Goal: Task Accomplishment & Management: Complete application form

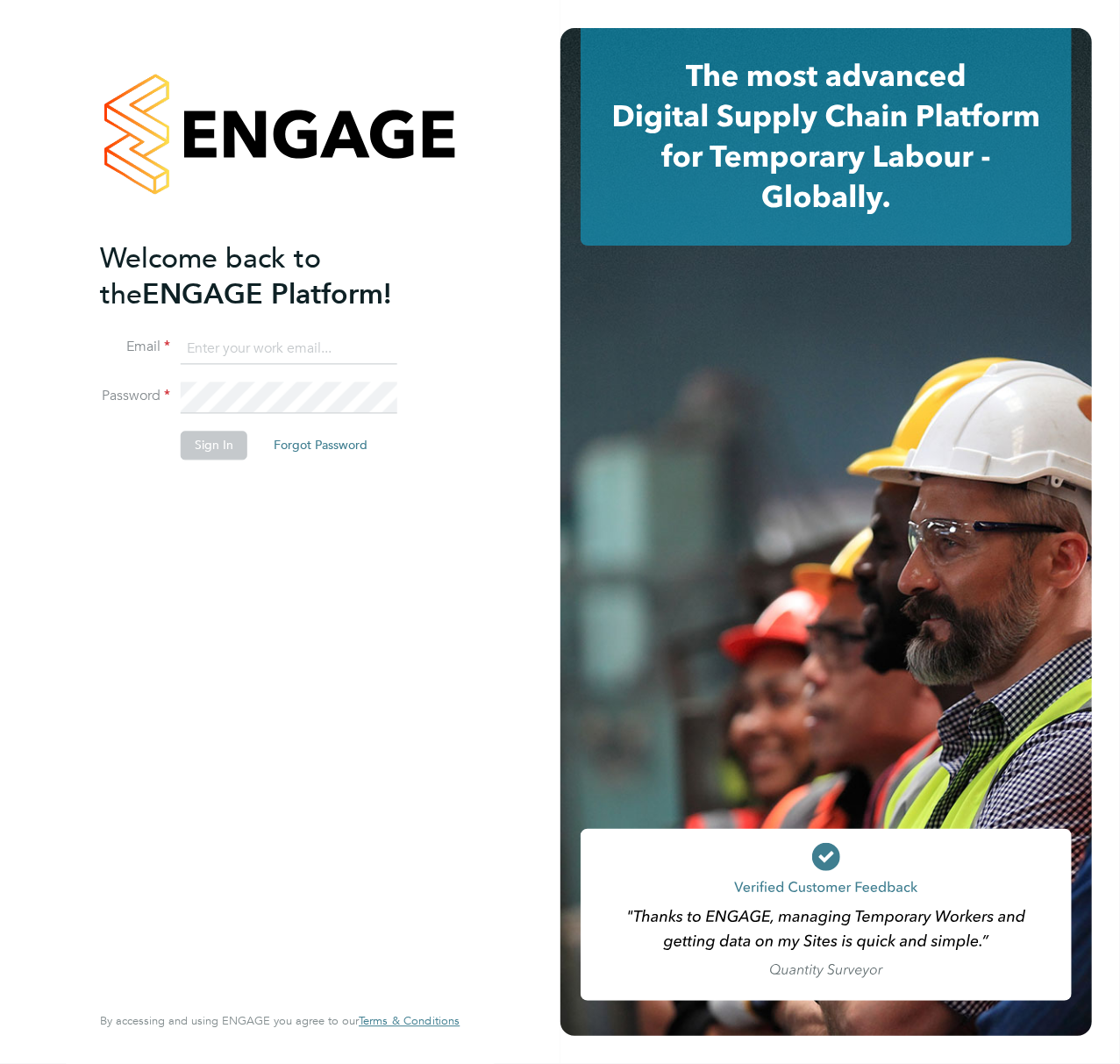
type input "Callum.pridmore@f-mead.com"
click at [199, 448] on button "Sign In" at bounding box center [213, 446] width 66 height 28
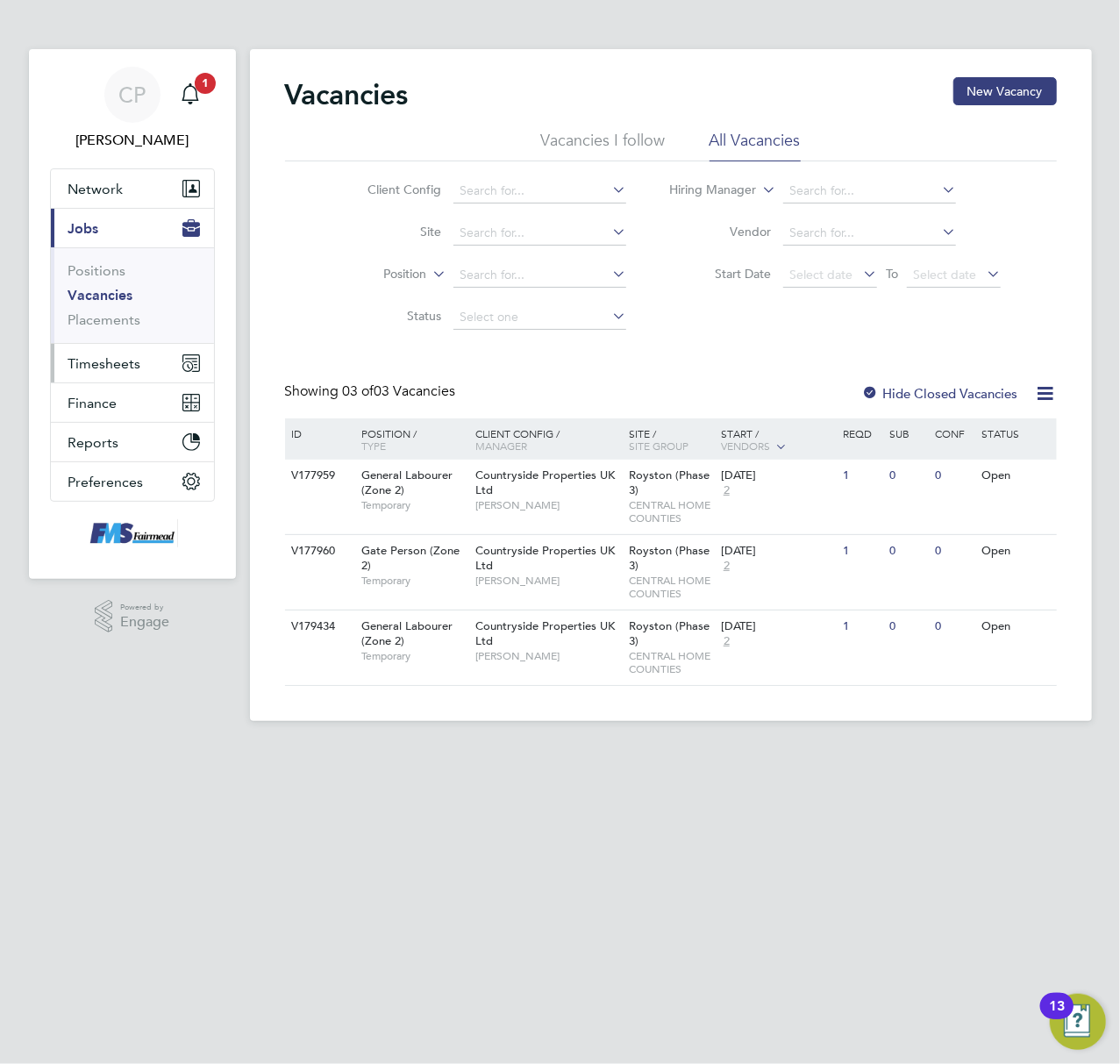
click at [86, 362] on span "Timesheets" at bounding box center [105, 364] width 73 height 17
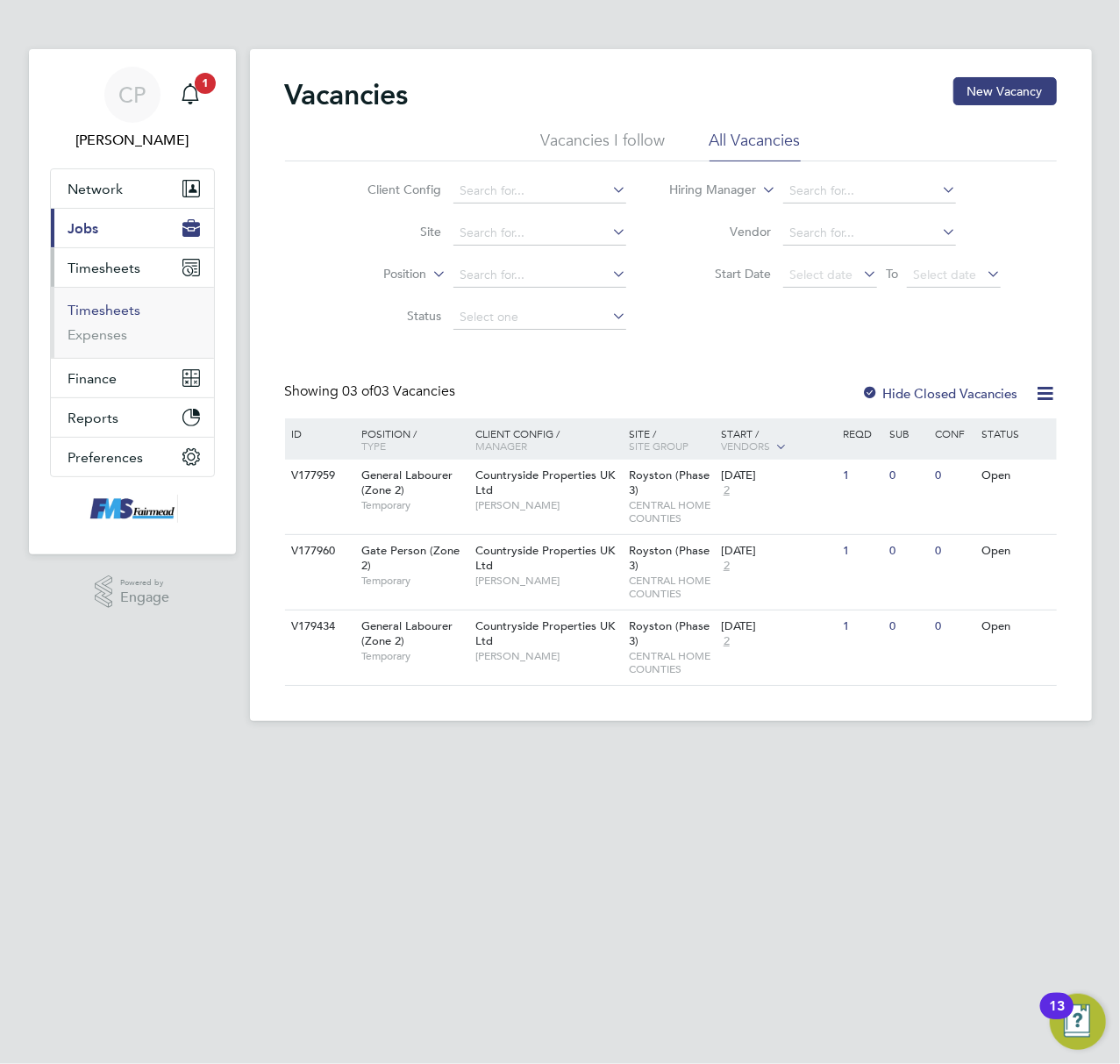
click at [120, 305] on link "Timesheets" at bounding box center [105, 309] width 73 height 17
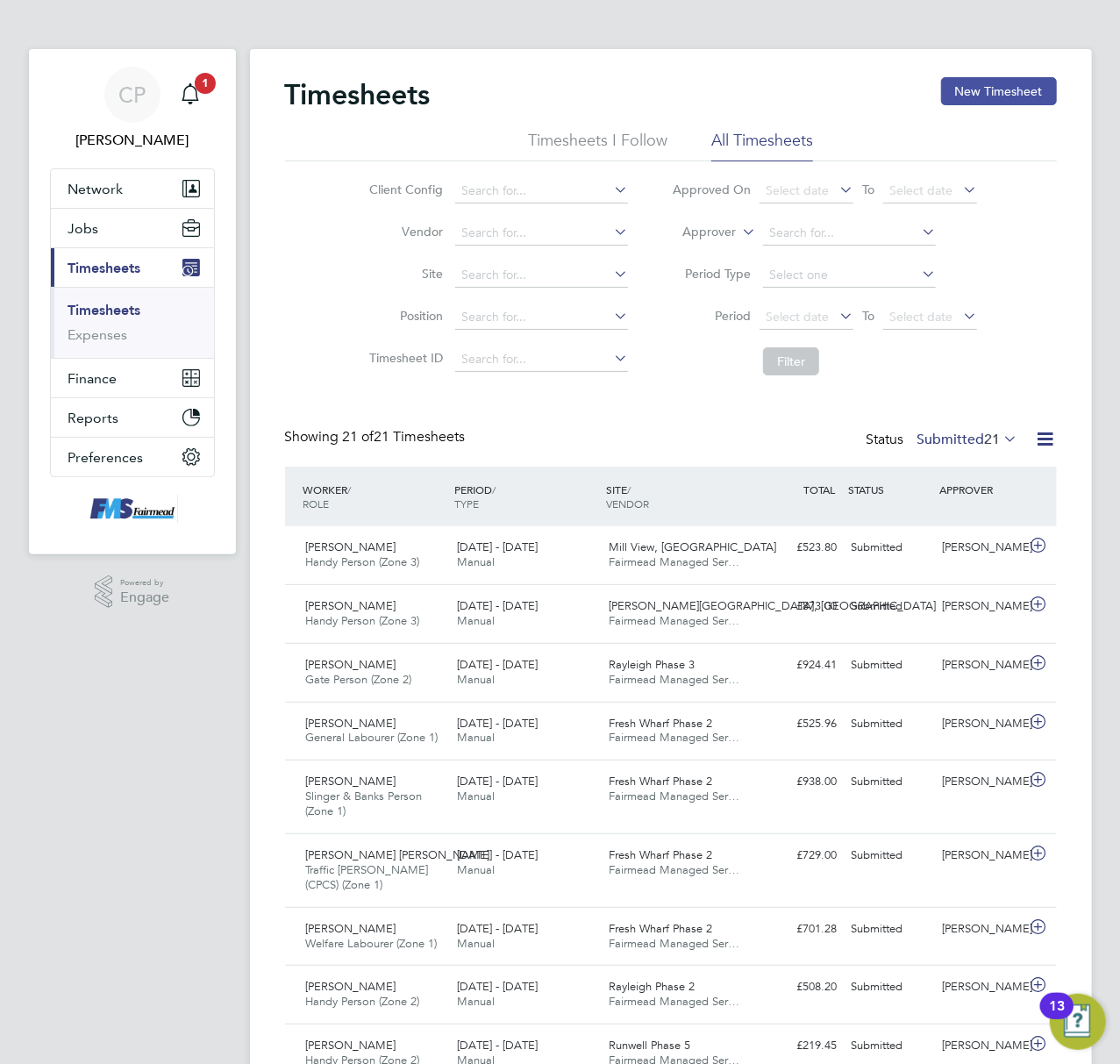
click at [981, 86] on button "New Timesheet" at bounding box center [999, 91] width 116 height 28
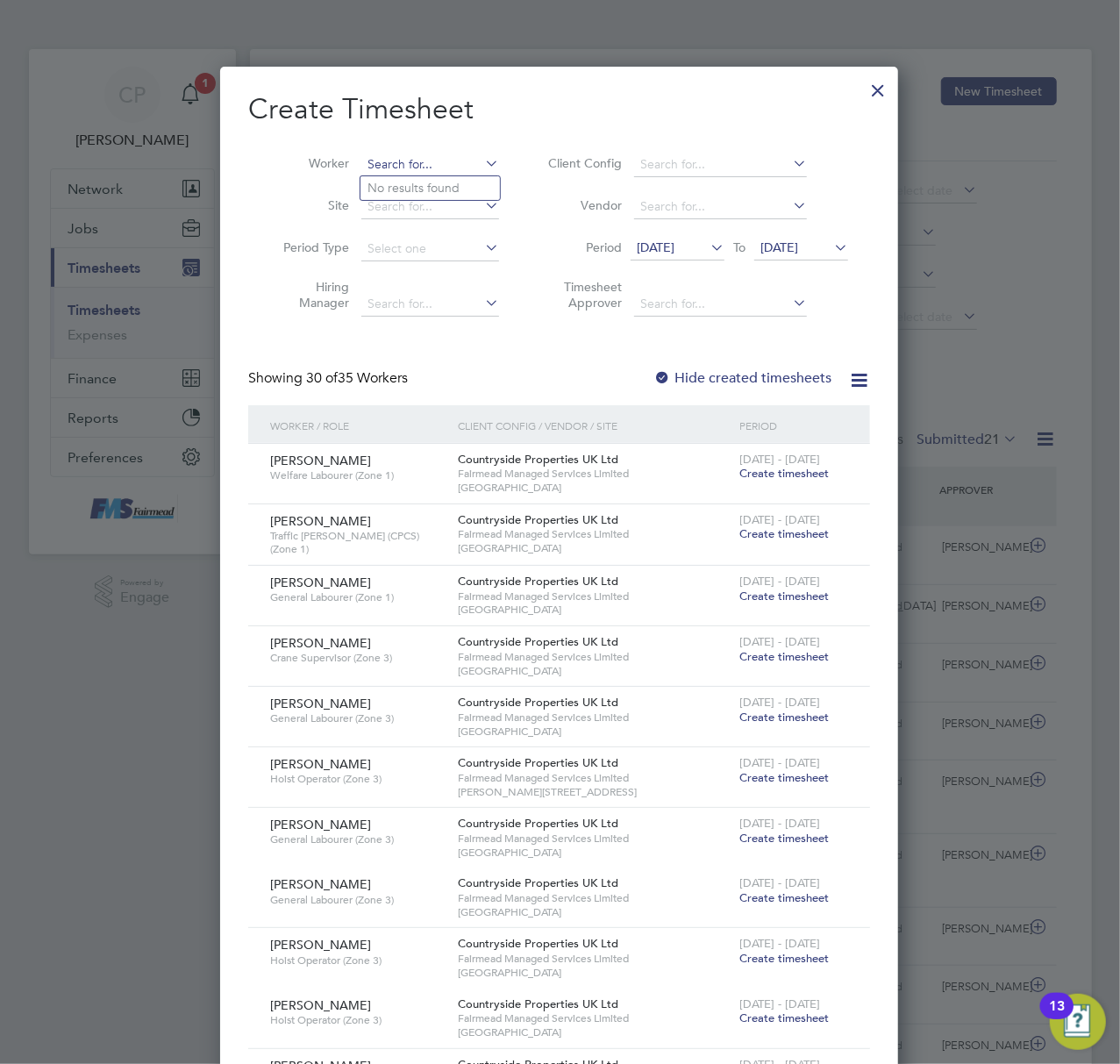
click at [398, 166] on input at bounding box center [430, 165] width 137 height 25
click at [816, 471] on span "Create timesheet" at bounding box center [784, 473] width 90 height 15
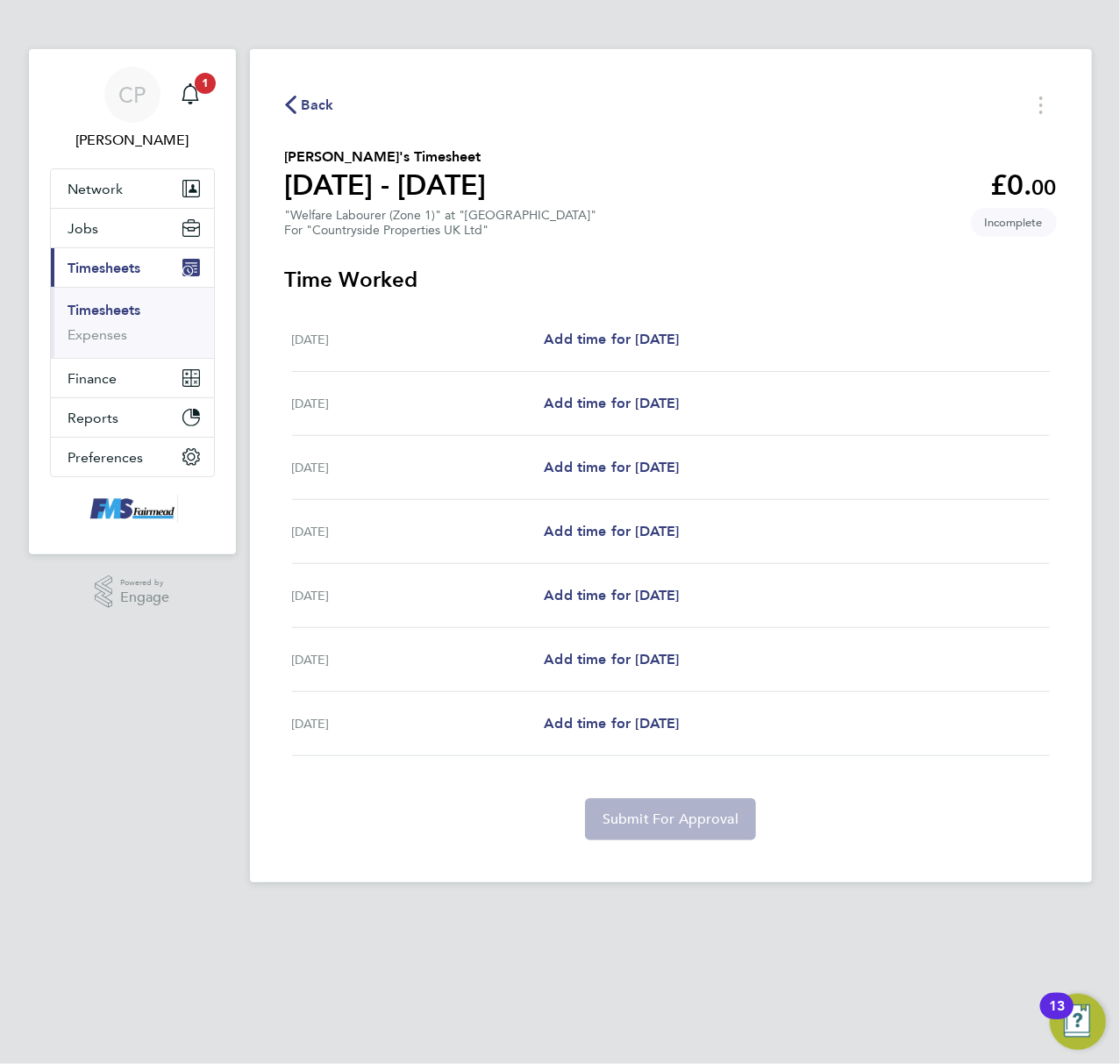
drag, startPoint x: 604, startPoint y: 317, endPoint x: 605, endPoint y: 326, distance: 9.1
click at [605, 325] on div "[DATE] Add time for [DATE] Add time for [DATE]" at bounding box center [671, 340] width 758 height 64
click at [597, 346] on span "Add time for [DATE]" at bounding box center [611, 339] width 135 height 17
select select "30"
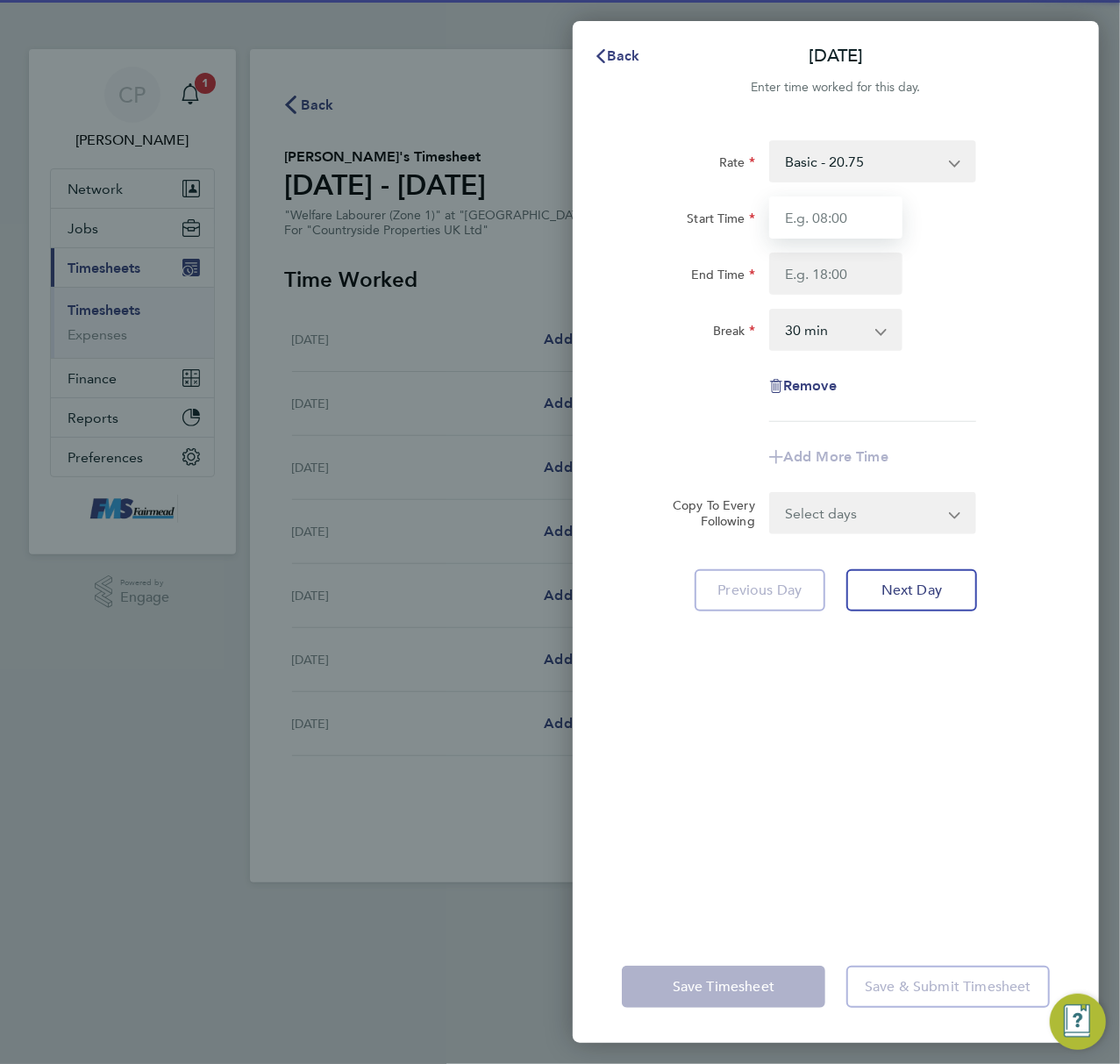
click at [801, 235] on input "Start Time" at bounding box center [836, 217] width 133 height 42
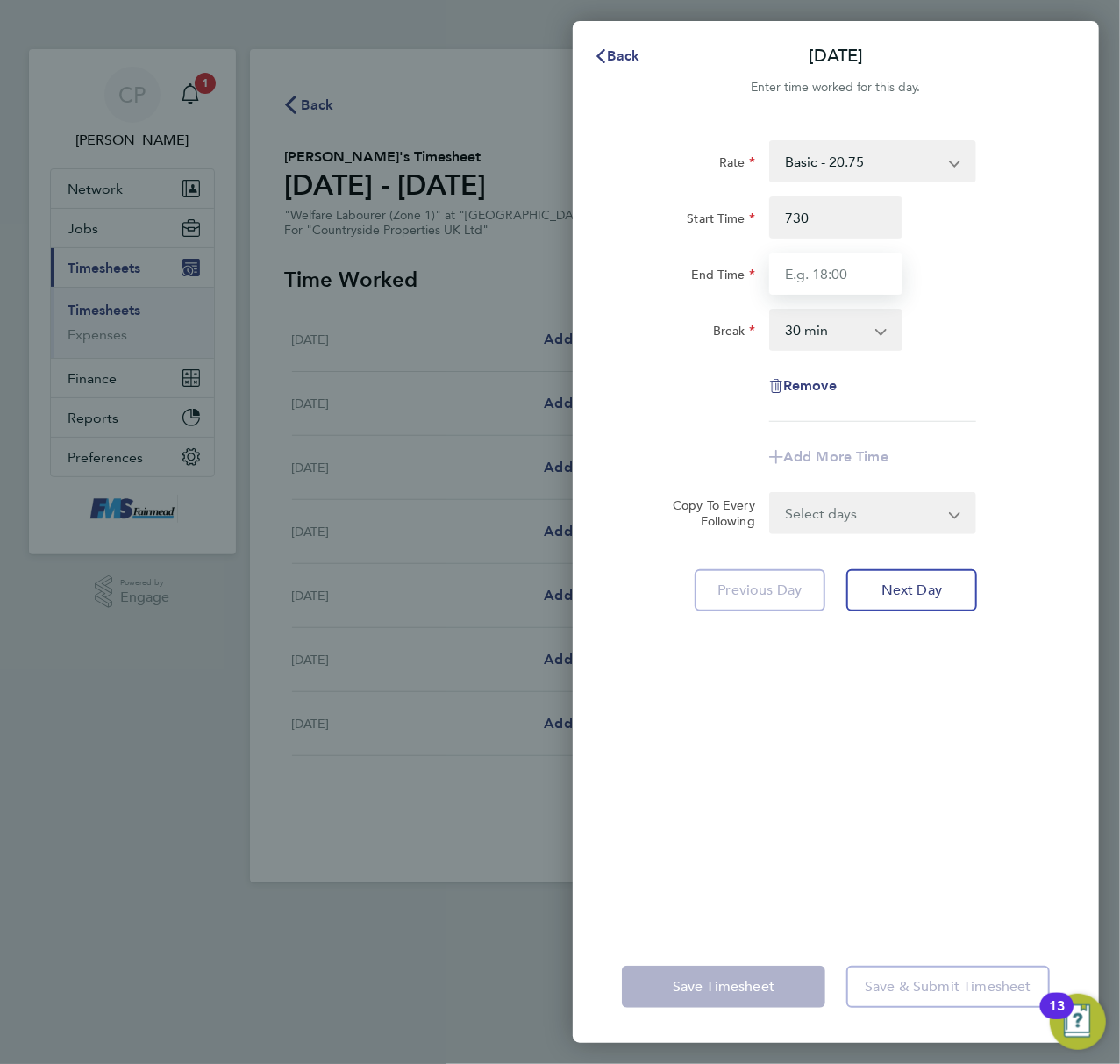
type input "07:30"
click at [819, 274] on input "End Time" at bounding box center [836, 274] width 133 height 42
click at [1014, 309] on div "Break 0 min 15 min 30 min 45 min 60 min 75 min 90 min" at bounding box center [837, 330] width 442 height 42
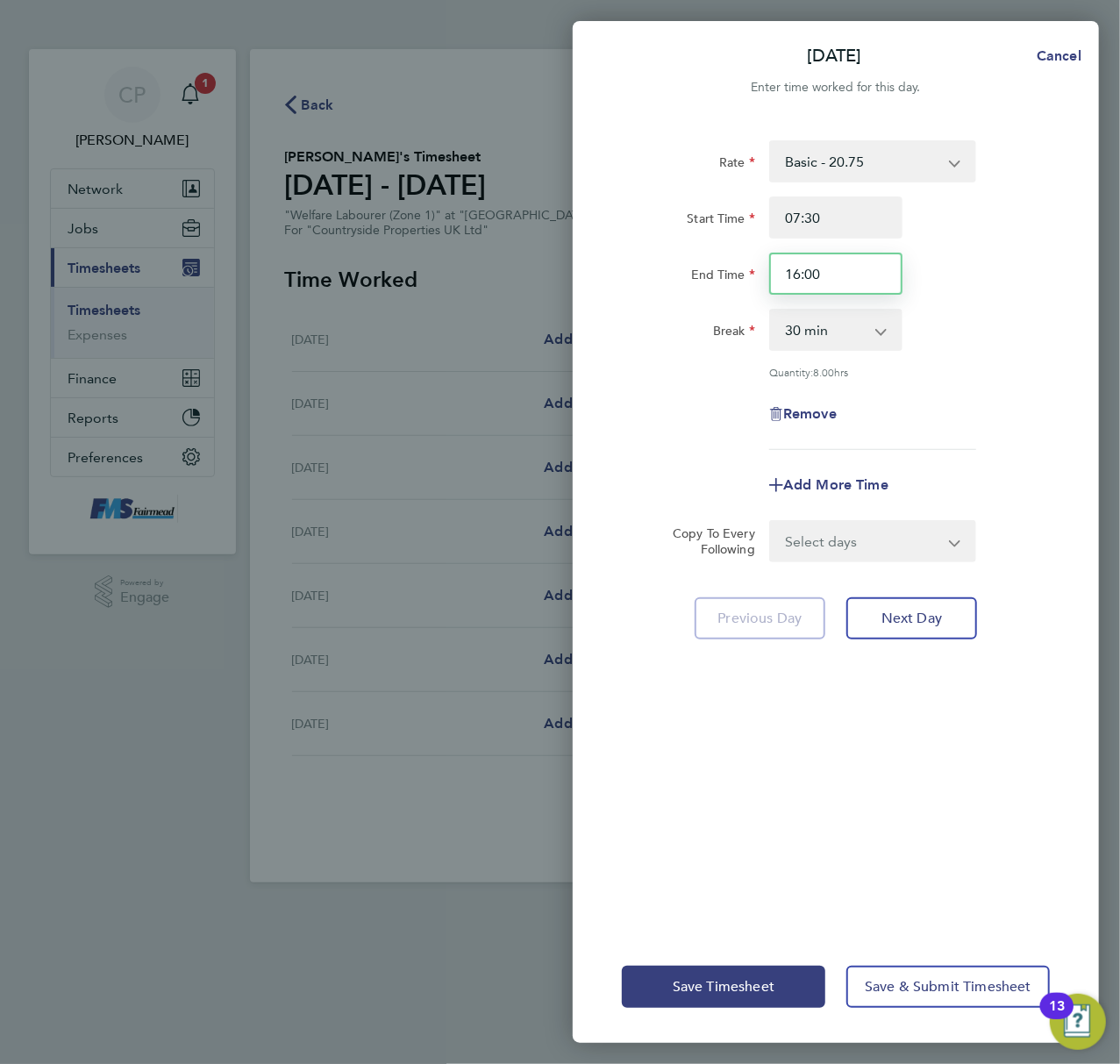
drag, startPoint x: 846, startPoint y: 268, endPoint x: 626, endPoint y: 305, distance: 223.1
click at [626, 303] on div "Rate Basic - 20.75 Start Time 07:30 End Time 16:00 Break 0 min 15 min 30 min 45…" at bounding box center [836, 294] width 428 height 309
type input "13:00"
click at [1024, 303] on div "Rate Basic - 20.75 Start Time 07:30 End Time 13:00 Break 0 min 15 min 30 min 45…" at bounding box center [836, 294] width 428 height 309
click at [1063, 50] on button "Cancel" at bounding box center [1053, 56] width 90 height 36
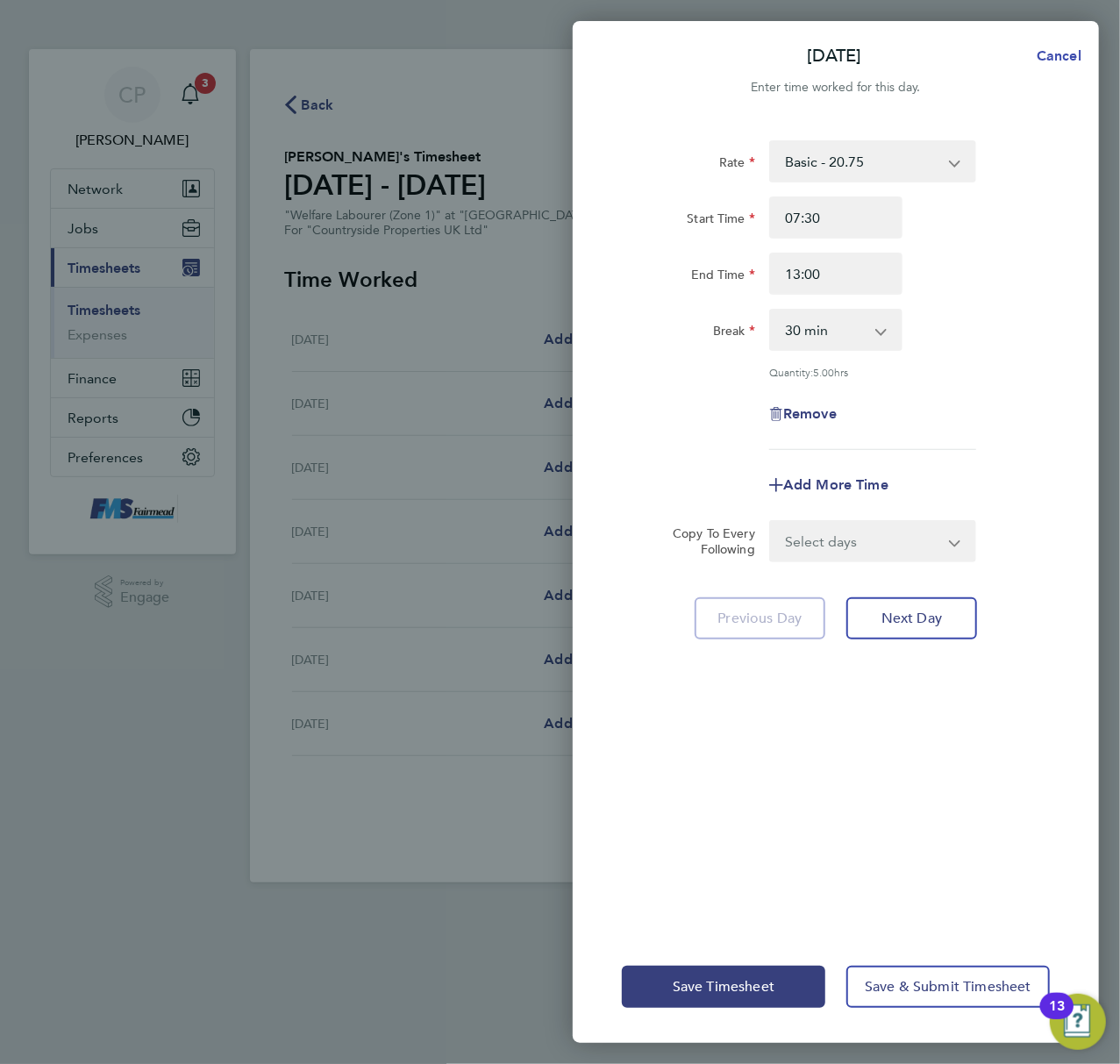
select select "30"
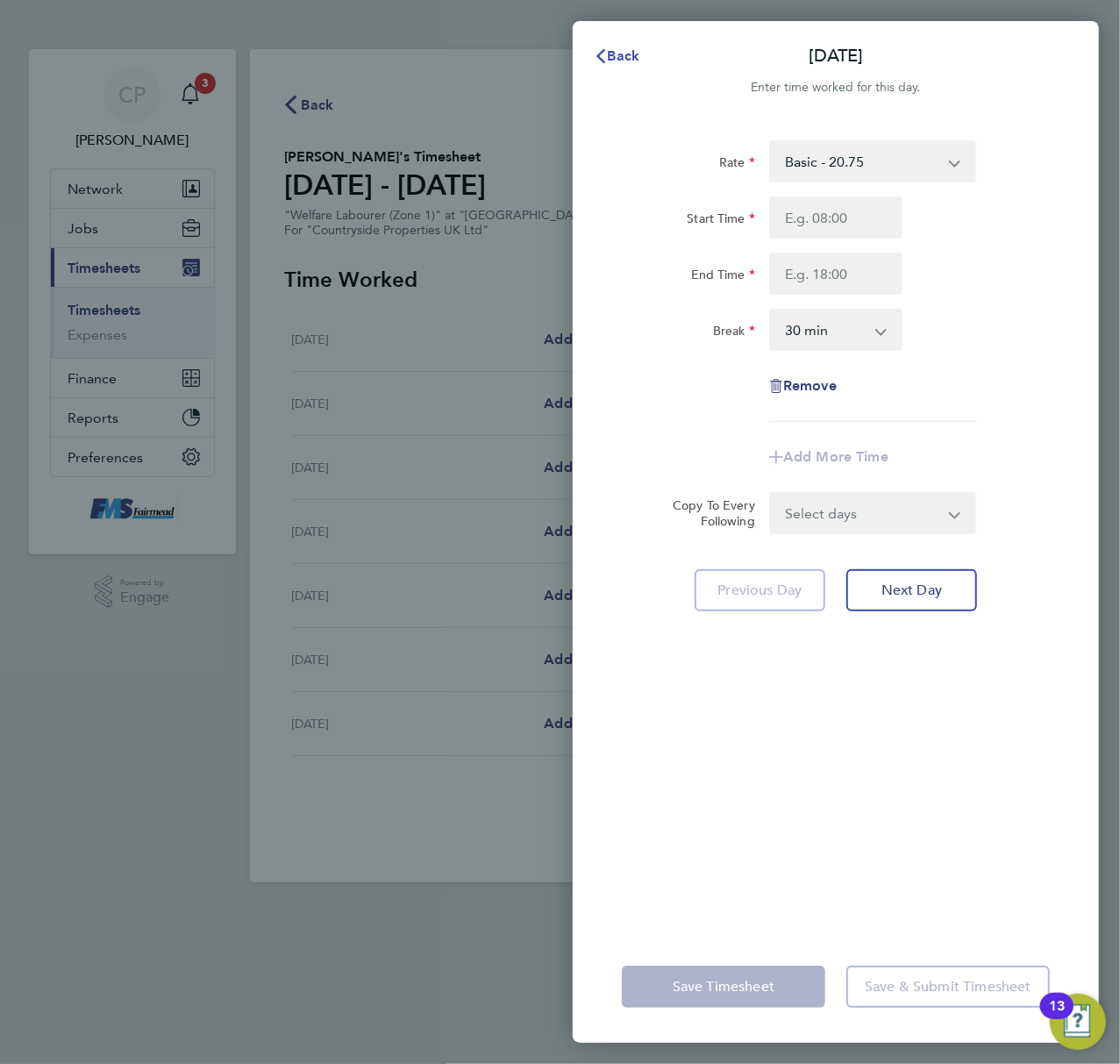
drag, startPoint x: 622, startPoint y: 52, endPoint x: 404, endPoint y: 212, distance: 270.4
click at [621, 51] on span "Back" at bounding box center [623, 55] width 33 height 17
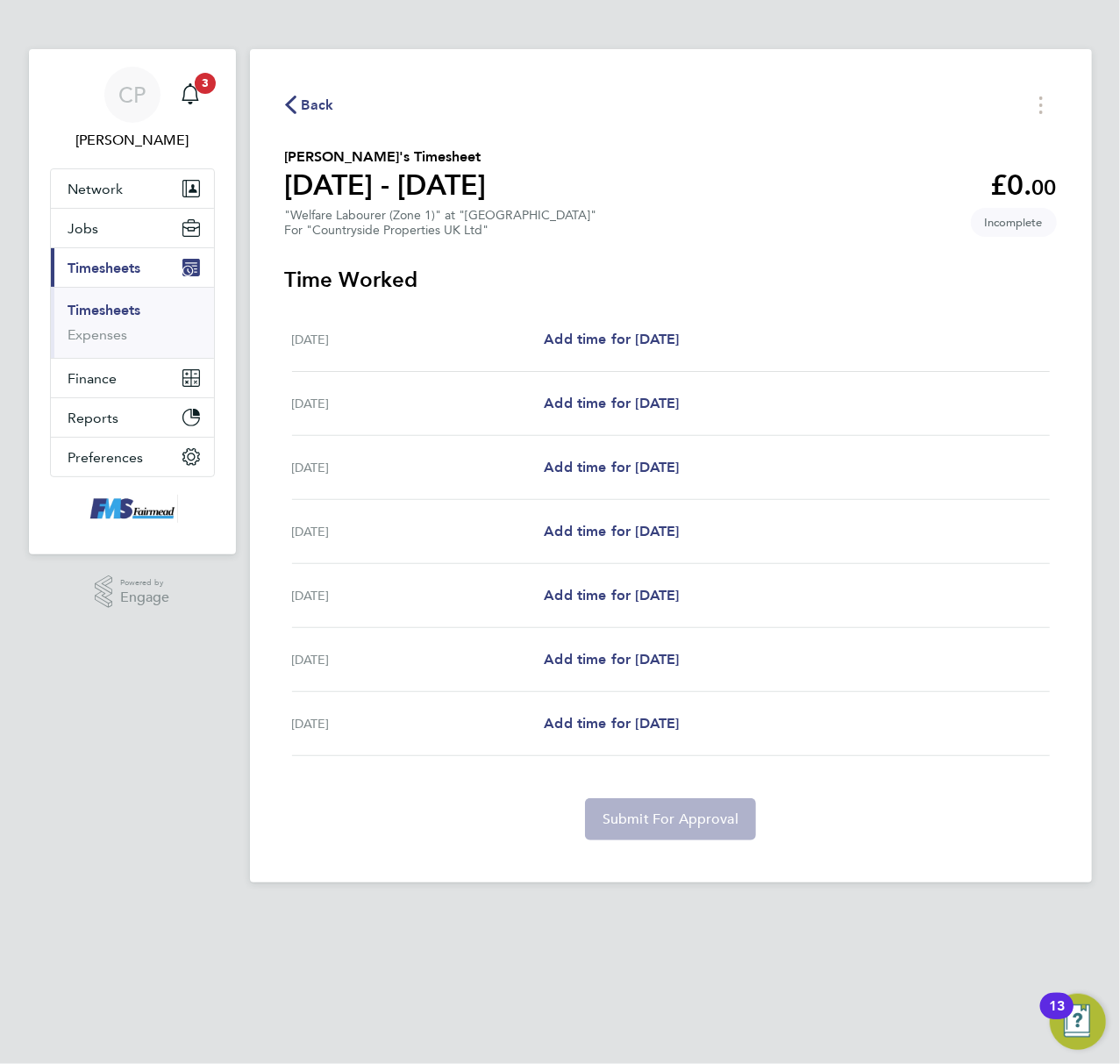
click at [89, 306] on link "Timesheets" at bounding box center [105, 309] width 73 height 17
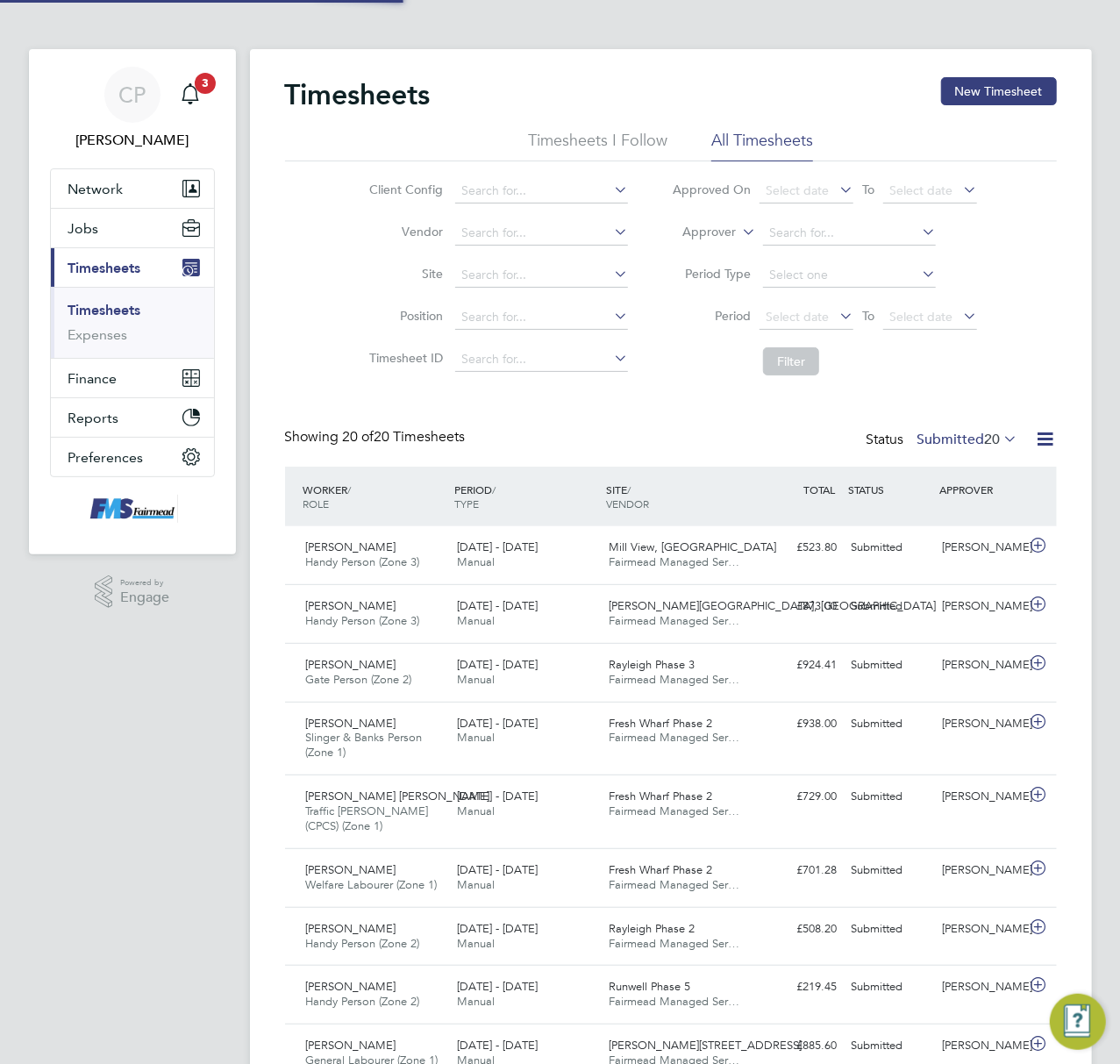
scroll to position [43, 153]
drag, startPoint x: 1018, startPoint y: 85, endPoint x: 998, endPoint y: 103, distance: 26.9
click at [1017, 85] on button "New Timesheet" at bounding box center [999, 91] width 116 height 28
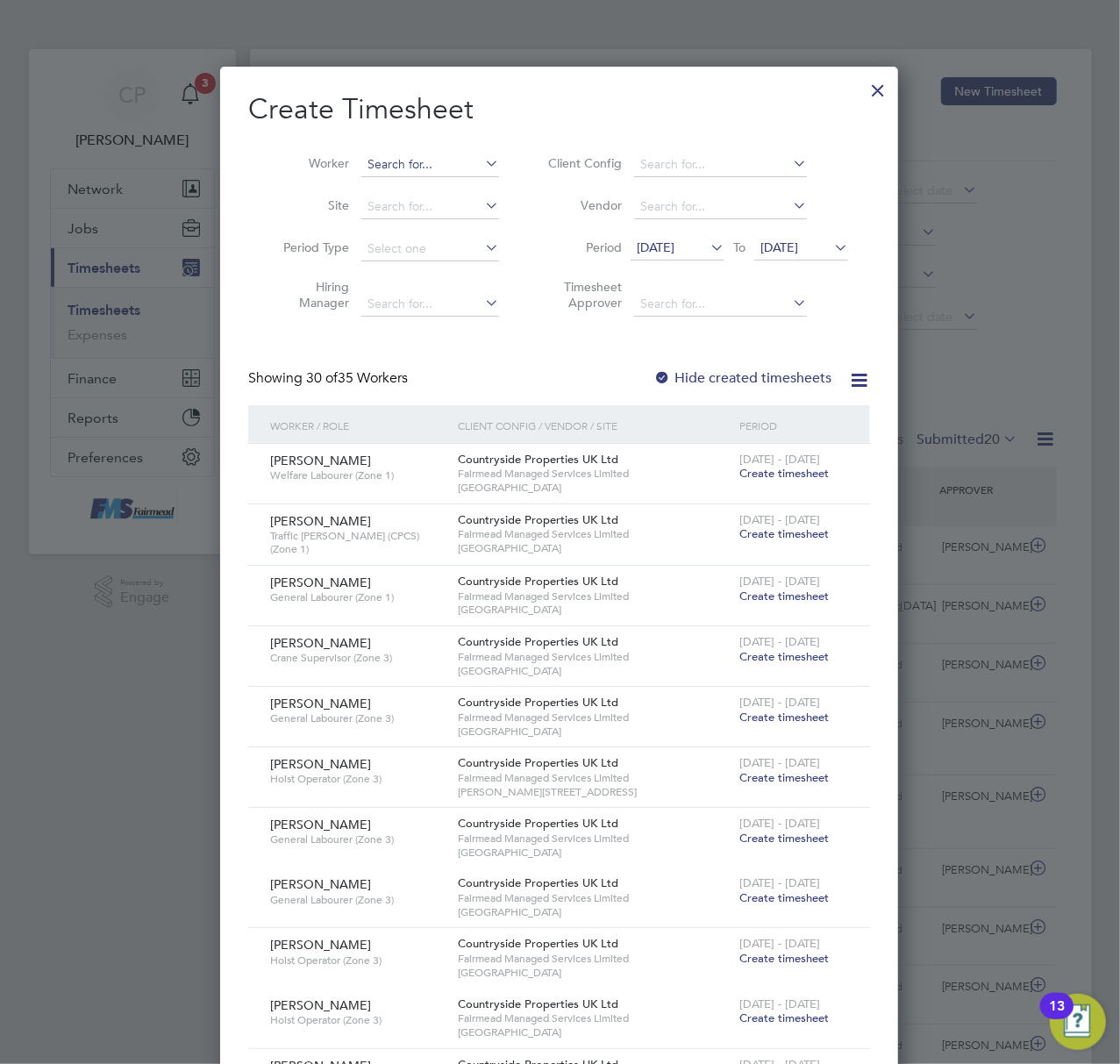
click at [412, 154] on input at bounding box center [430, 165] width 137 height 25
click at [473, 181] on b "Sco" at bounding box center [483, 188] width 21 height 15
type input "[PERSON_NAME]"
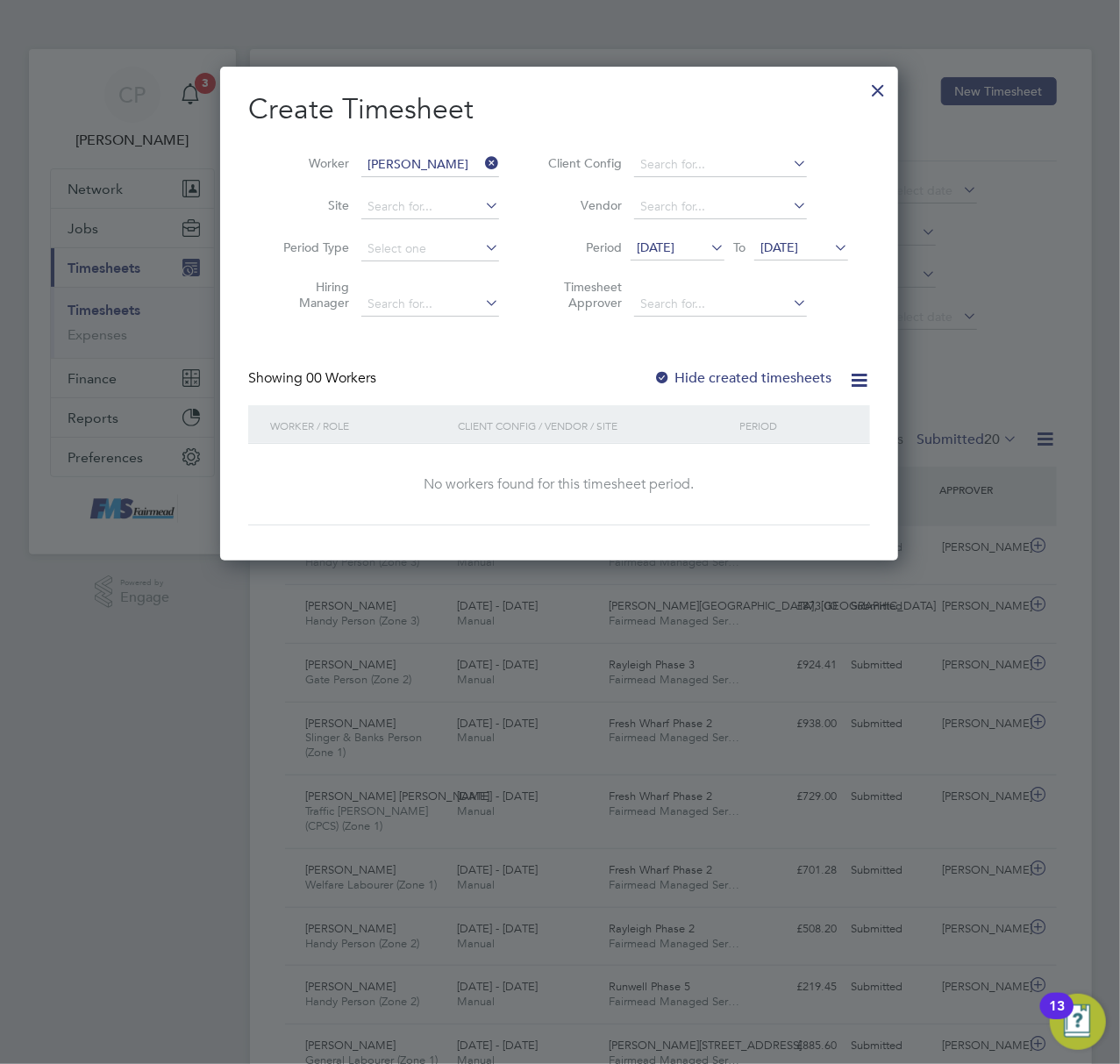
click at [664, 230] on li "Period [DATE] To [DATE]" at bounding box center [695, 249] width 349 height 42
click at [658, 257] on span "[DATE]" at bounding box center [678, 249] width 94 height 24
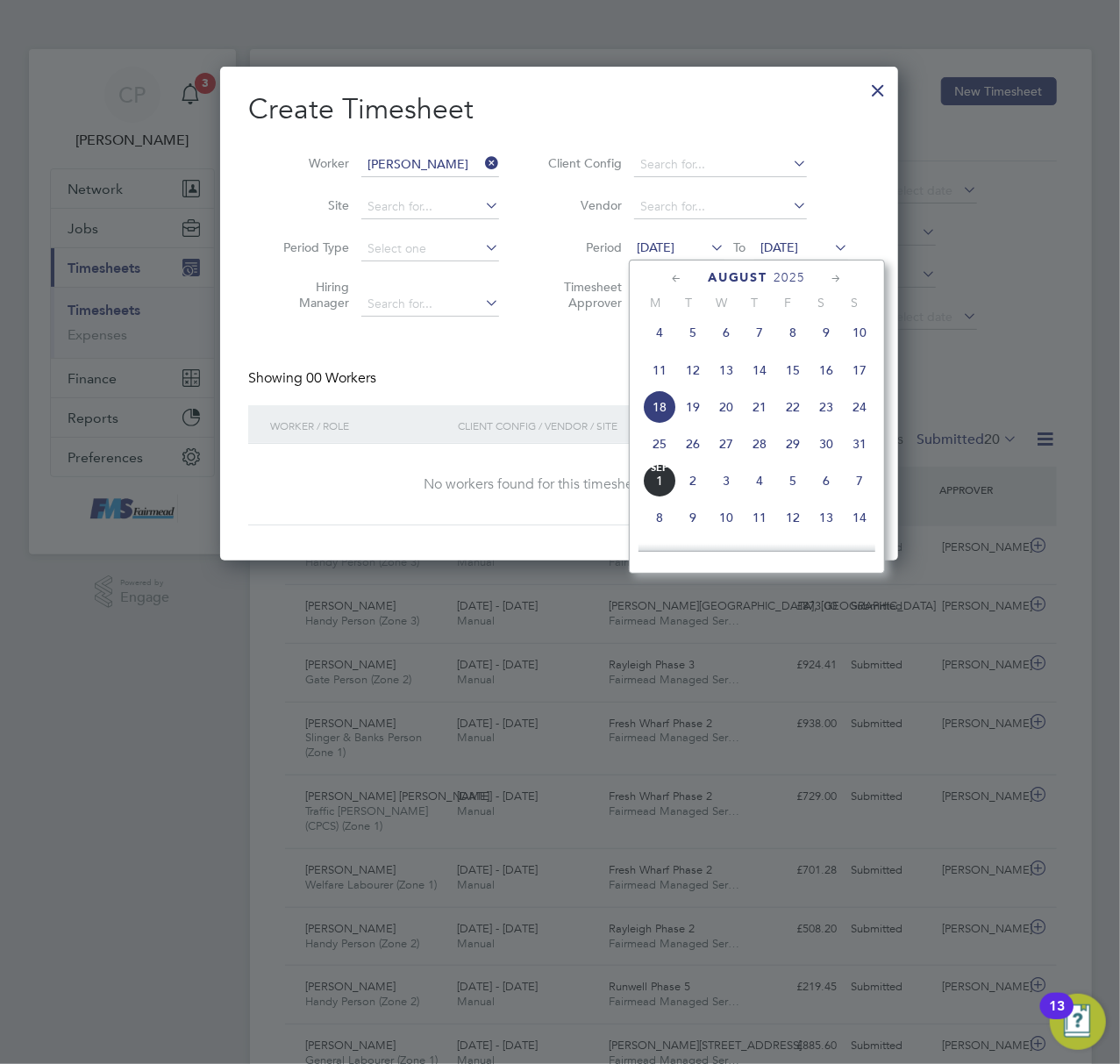
click at [654, 409] on span "18" at bounding box center [660, 407] width 34 height 34
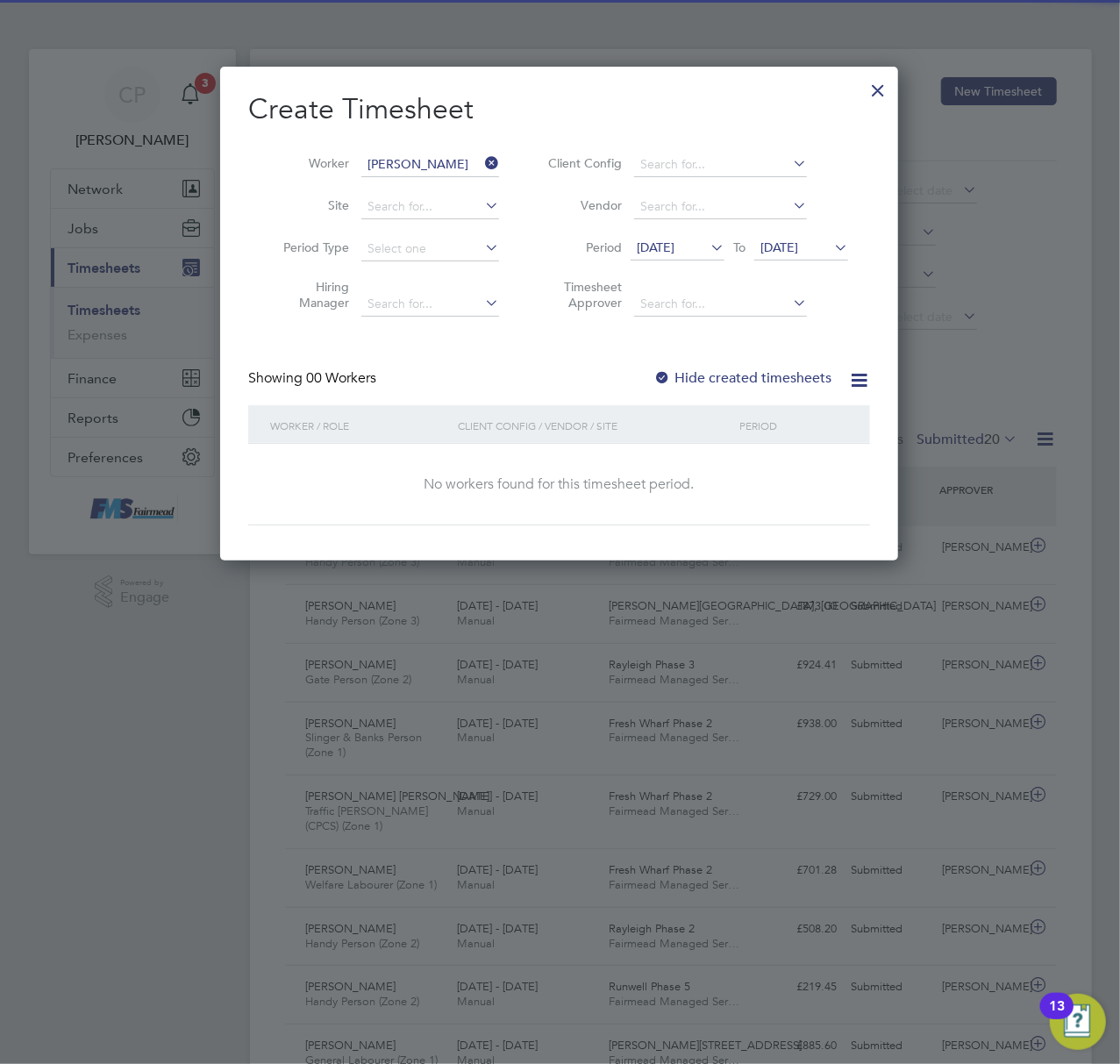
click at [782, 247] on span "[DATE]" at bounding box center [779, 247] width 38 height 16
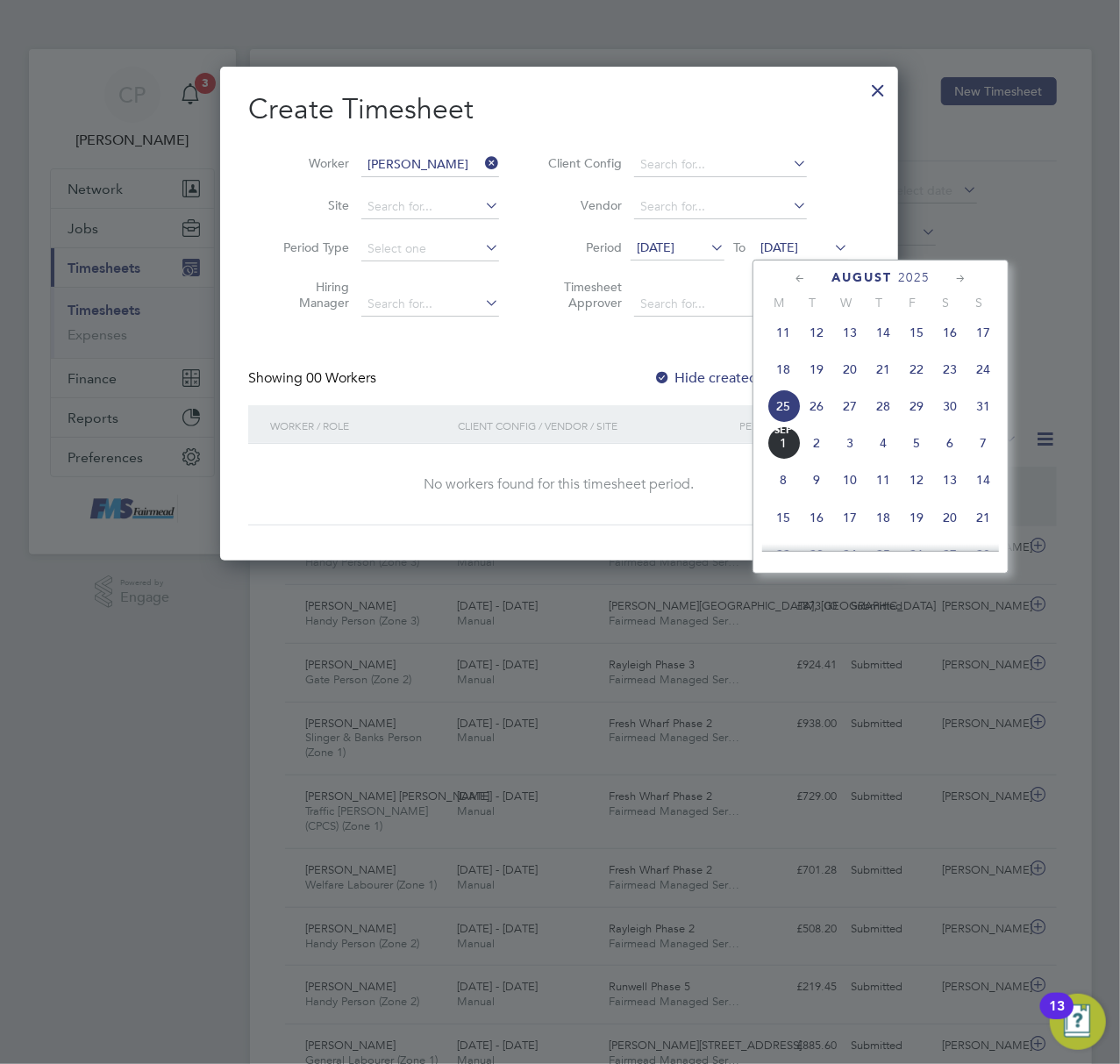
click at [990, 376] on span "24" at bounding box center [984, 369] width 34 height 34
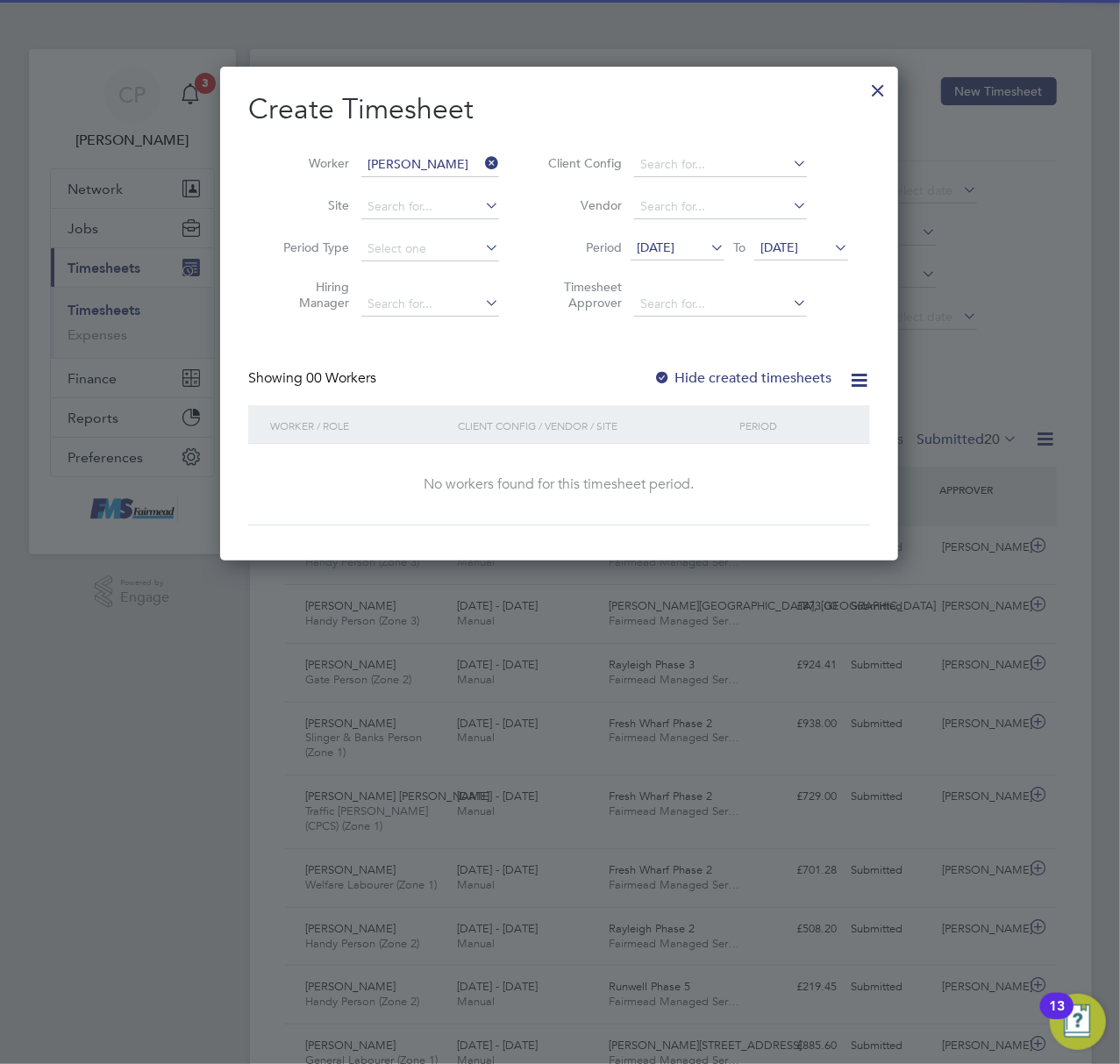
click at [731, 372] on label "Hide created timesheets" at bounding box center [743, 378] width 178 height 18
click at [790, 246] on span "[DATE]" at bounding box center [779, 247] width 38 height 16
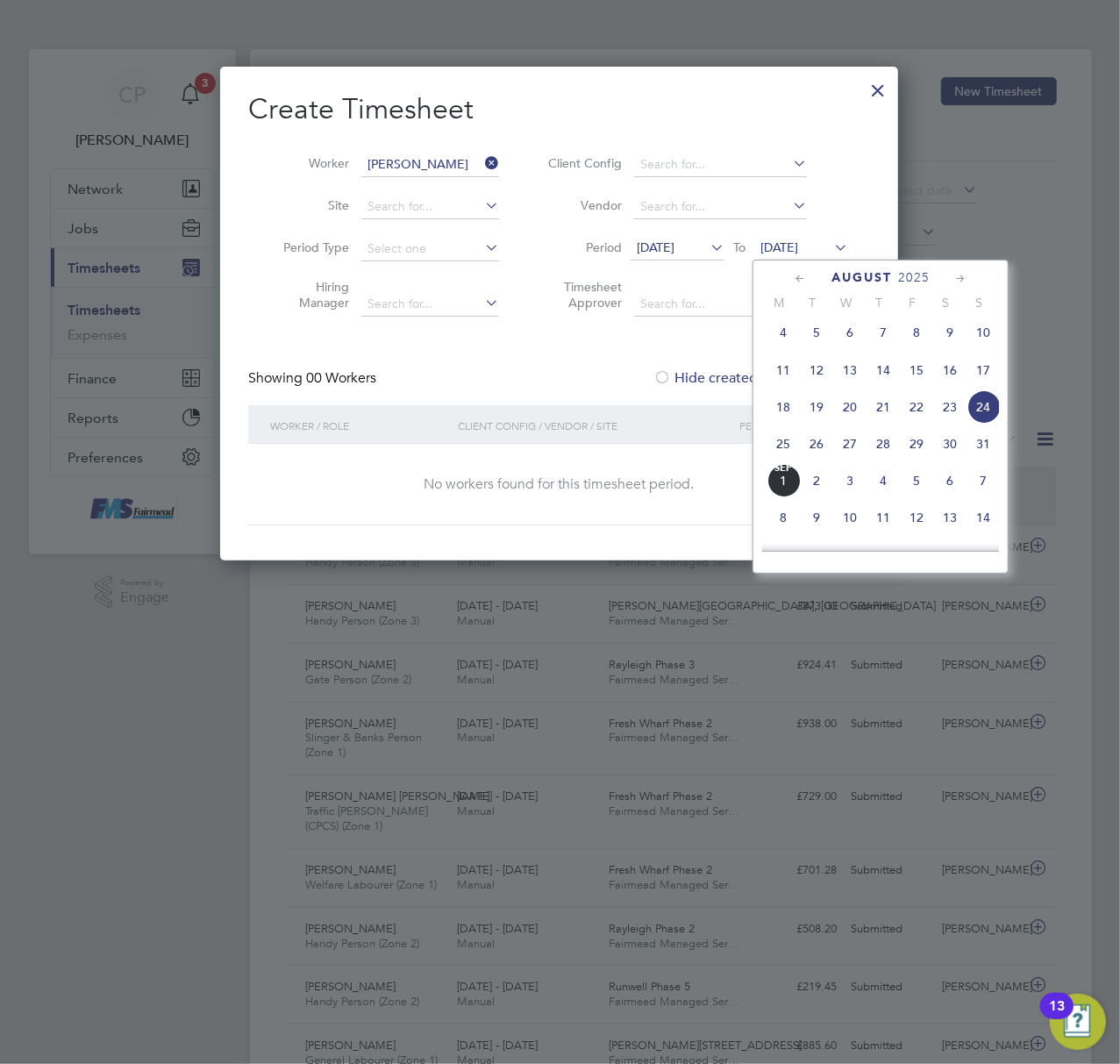
click at [981, 450] on span "31" at bounding box center [984, 444] width 34 height 34
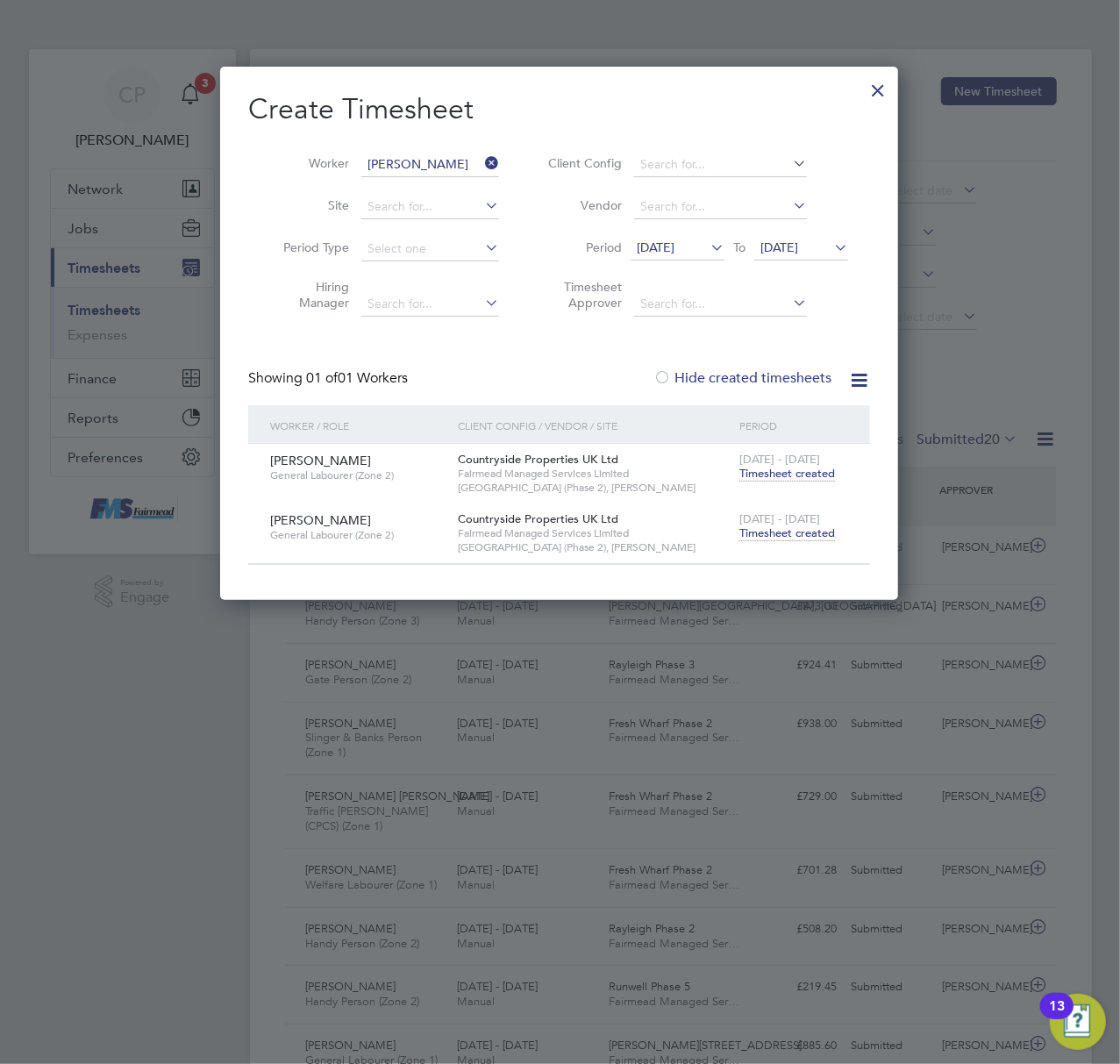
click at [764, 534] on span "Timesheet created" at bounding box center [787, 533] width 96 height 16
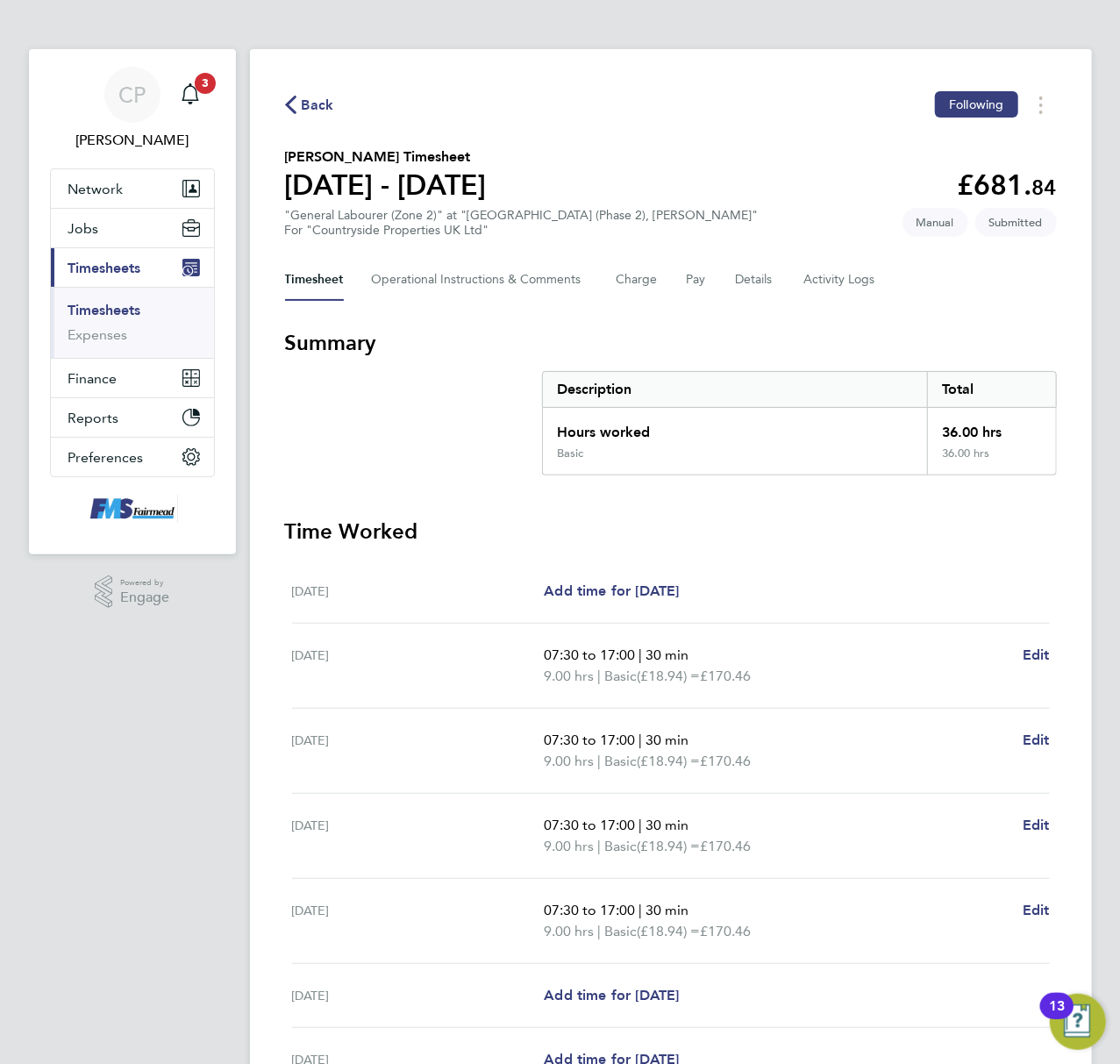
click at [99, 317] on link "Timesheets" at bounding box center [105, 309] width 73 height 17
